Goal: Obtain resource: Obtain resource

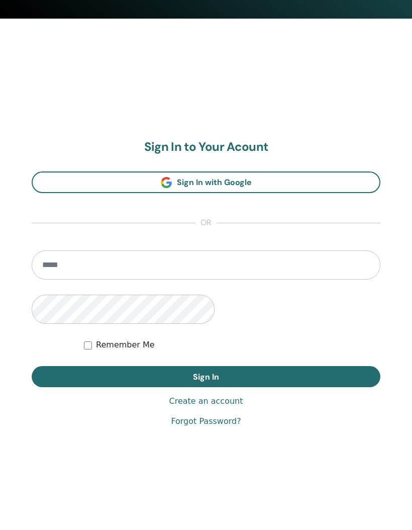
scroll to position [512, 0]
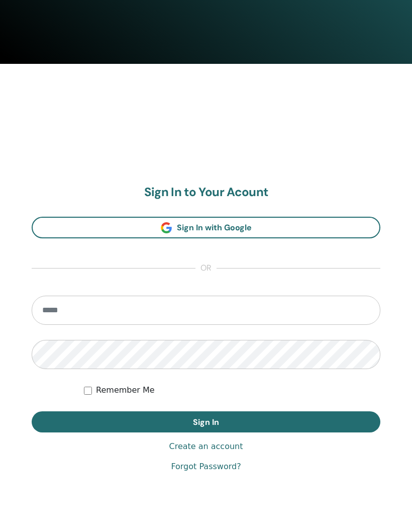
scroll to position [487, 0]
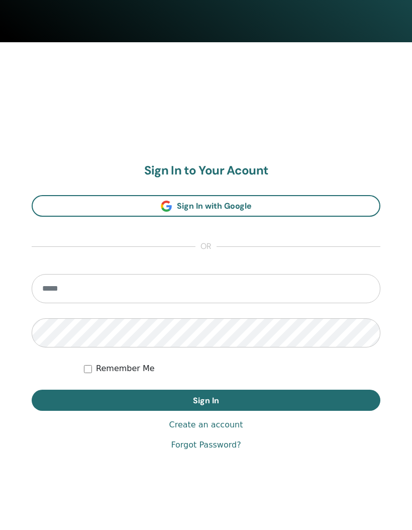
click at [49, 294] on input "email" at bounding box center [206, 289] width 349 height 29
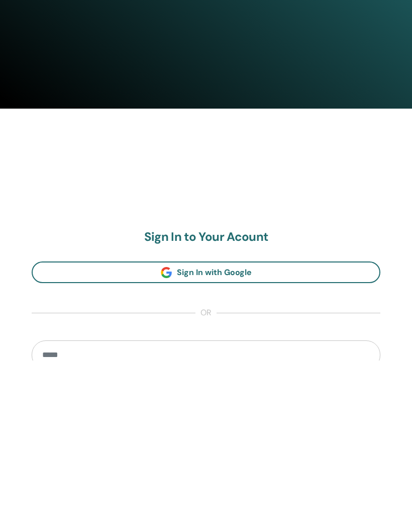
scroll to position [252, 0]
type input "*"
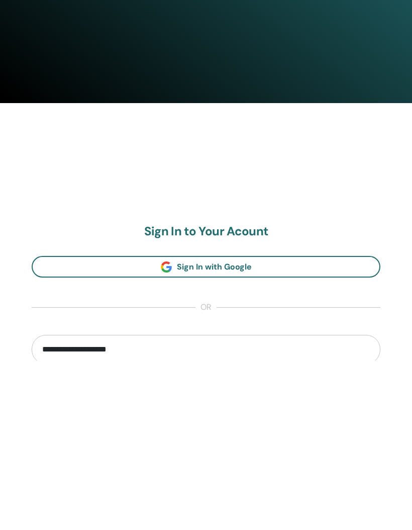
scroll to position [489, 0]
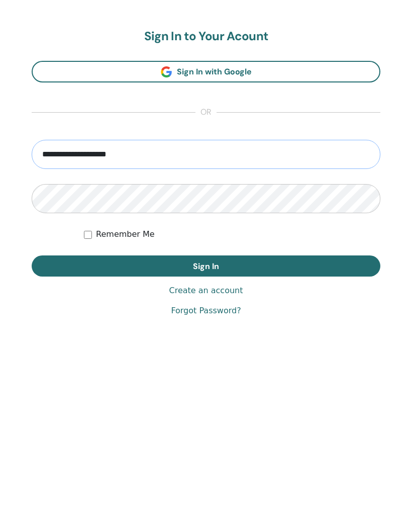
type input "**********"
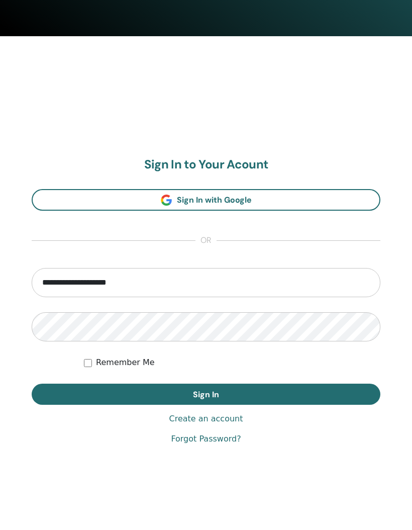
click at [333, 400] on button "Sign In" at bounding box center [206, 394] width 349 height 21
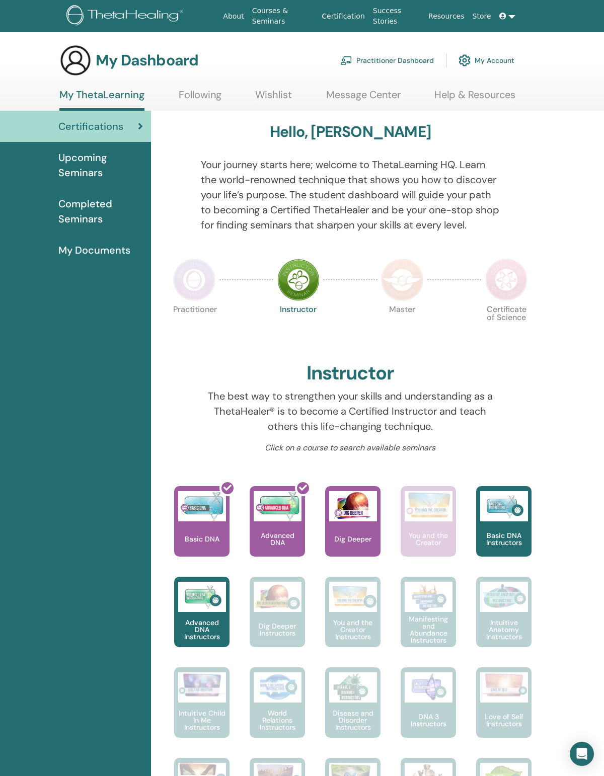
scroll to position [30, 0]
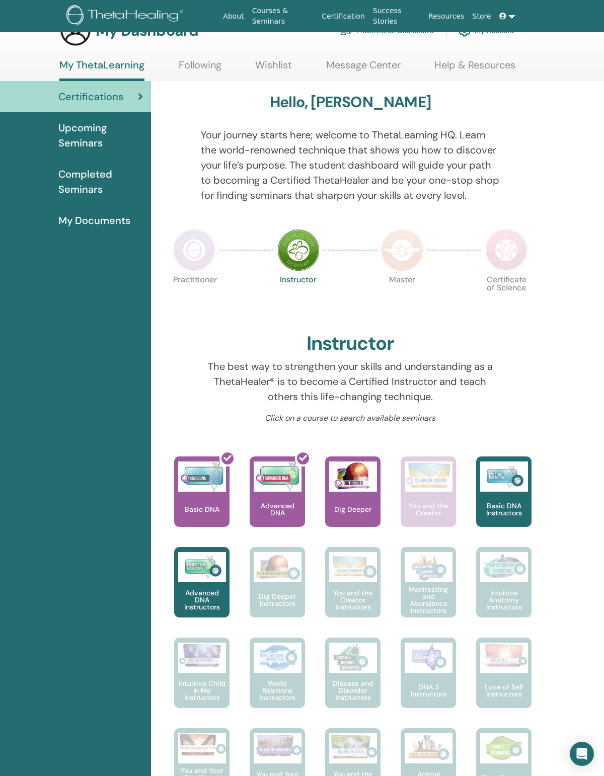
click at [101, 228] on span "My Documents" at bounding box center [94, 220] width 72 height 15
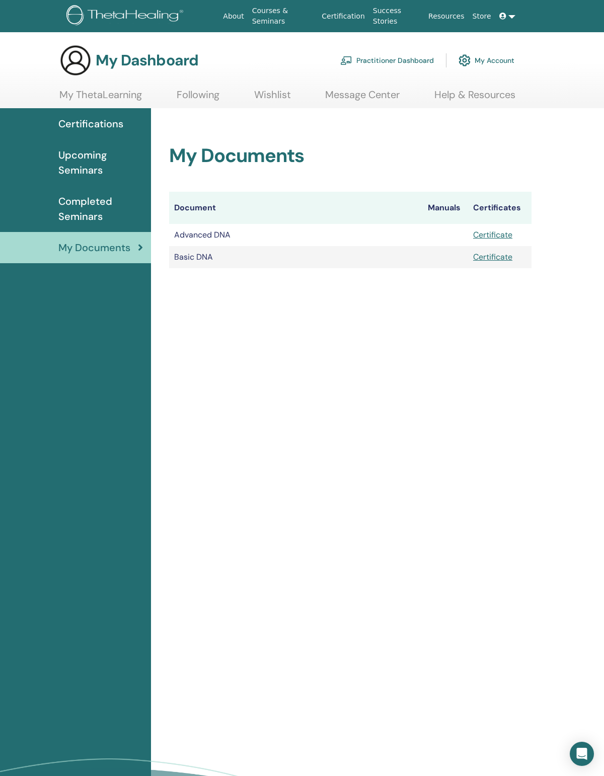
click at [200, 262] on td "Basic DNA" at bounding box center [295, 257] width 253 height 22
click at [481, 262] on link "Certificate" at bounding box center [492, 256] width 39 height 11
